Goal: Information Seeking & Learning: Learn about a topic

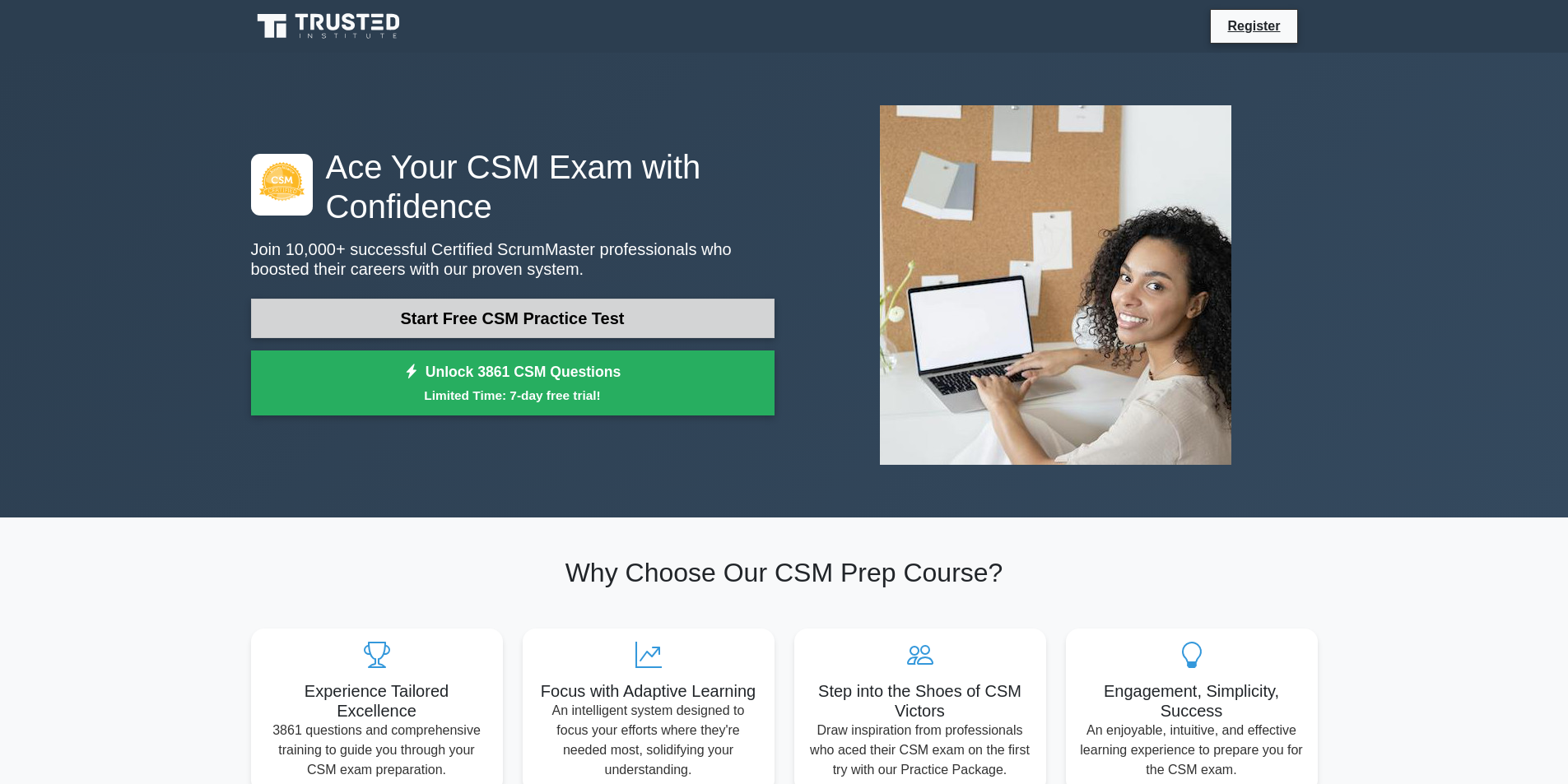
click at [504, 312] on link "Start Free CSM Practice Test" at bounding box center [513, 317] width 524 height 39
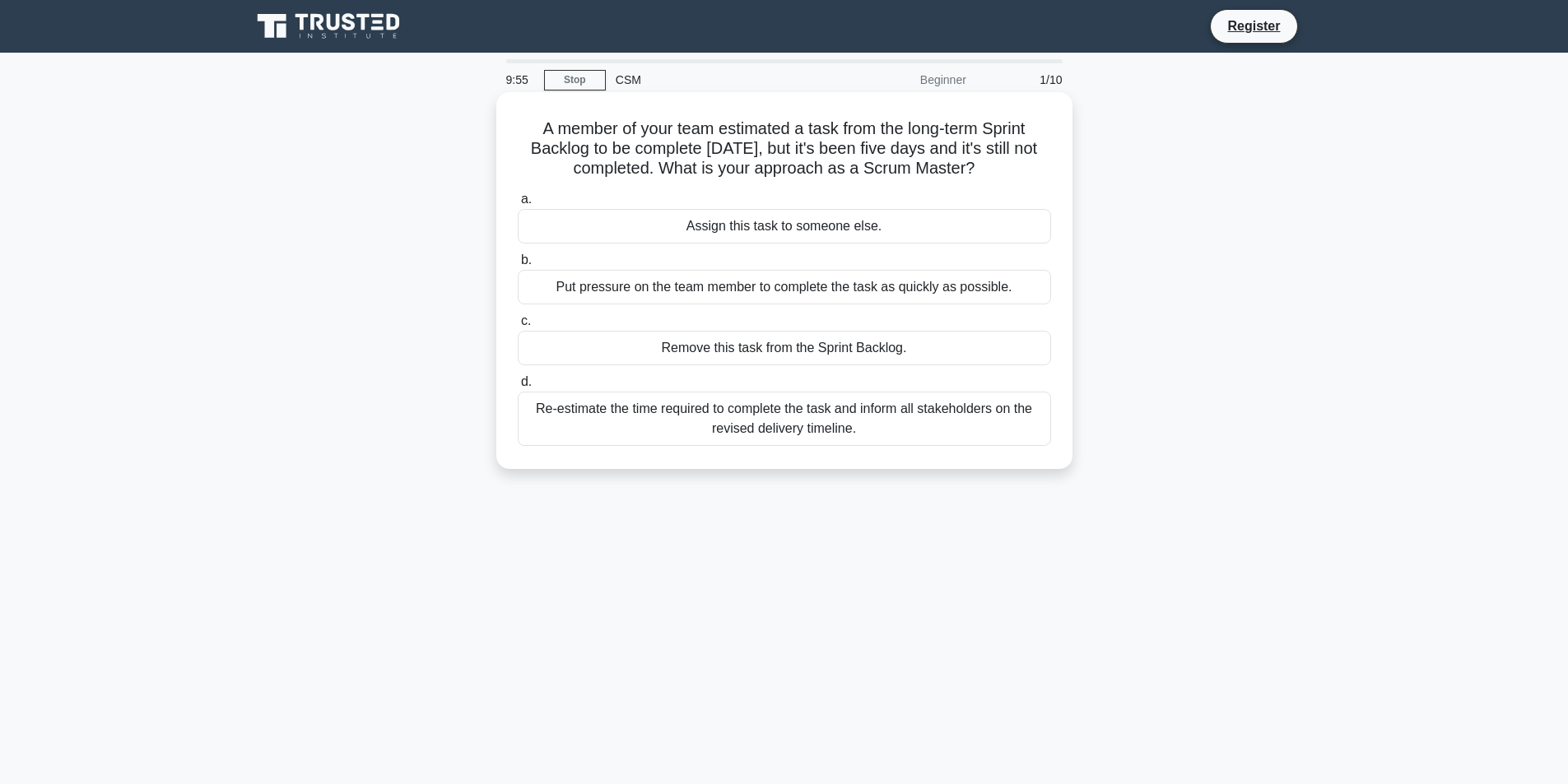
click at [653, 230] on div "Assign this task to someone else." at bounding box center [784, 226] width 534 height 34
click at [518, 205] on input "a. Assign this task to someone else." at bounding box center [518, 199] width 0 height 11
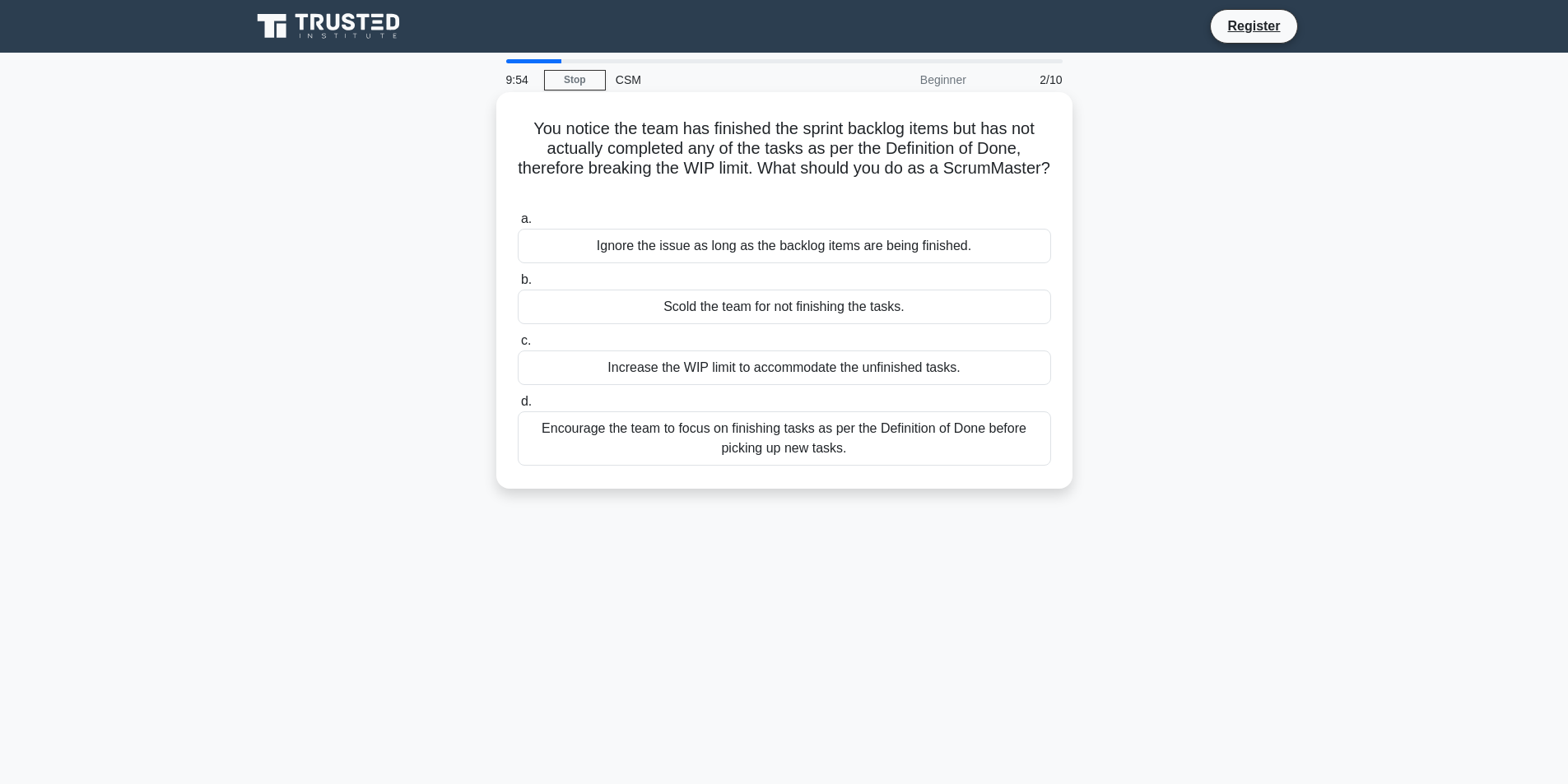
click at [653, 258] on div "Ignore the issue as long as the backlog items are being finished." at bounding box center [784, 245] width 534 height 34
click at [518, 225] on input "a. Ignore the issue as long as the backlog items are being finished." at bounding box center [518, 219] width 0 height 11
